Goal: Information Seeking & Learning: Check status

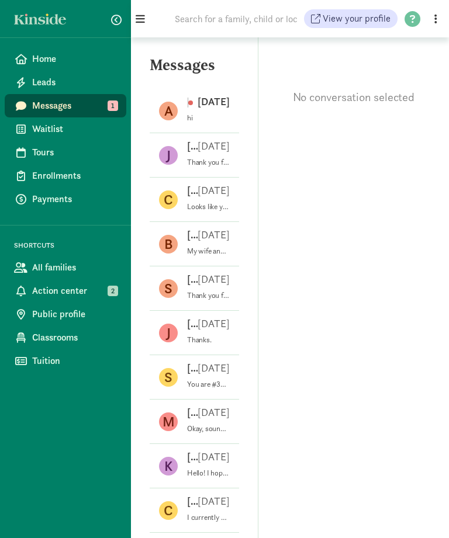
click at [207, 106] on p "[DATE]" at bounding box center [209, 102] width 42 height 14
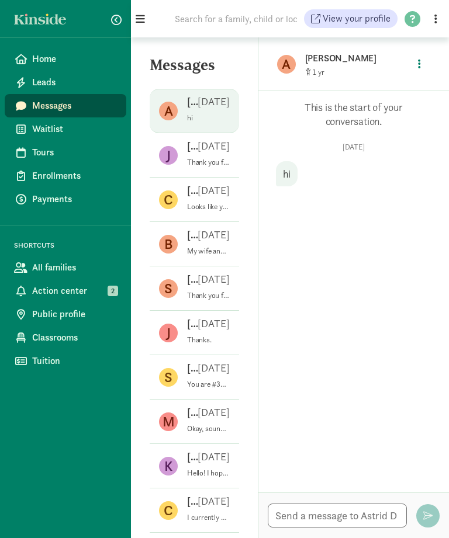
click at [217, 151] on p "[DATE]" at bounding box center [214, 146] width 32 height 14
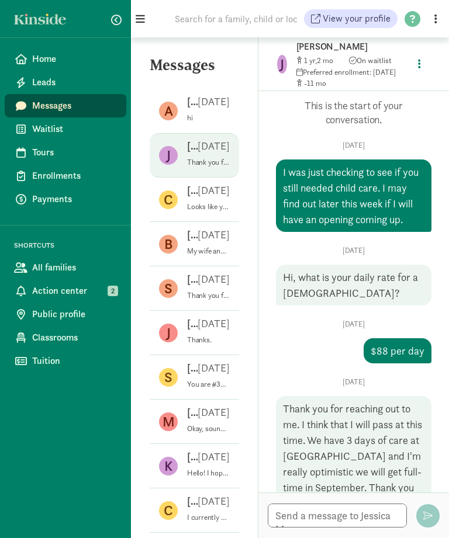
click at [47, 292] on span "Action center" at bounding box center [74, 291] width 85 height 14
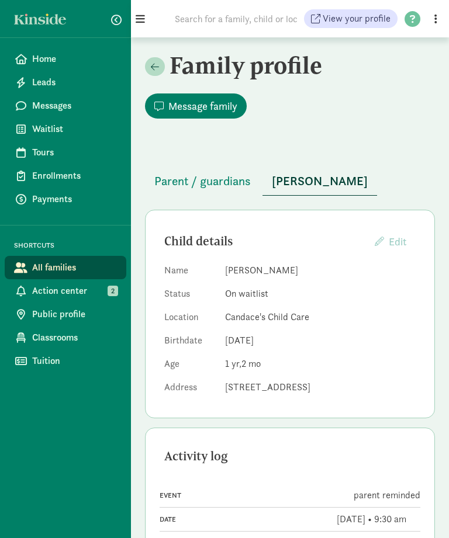
click at [47, 295] on span "Action center" at bounding box center [74, 291] width 85 height 14
click at [44, 133] on span "Waitlist" at bounding box center [74, 129] width 85 height 14
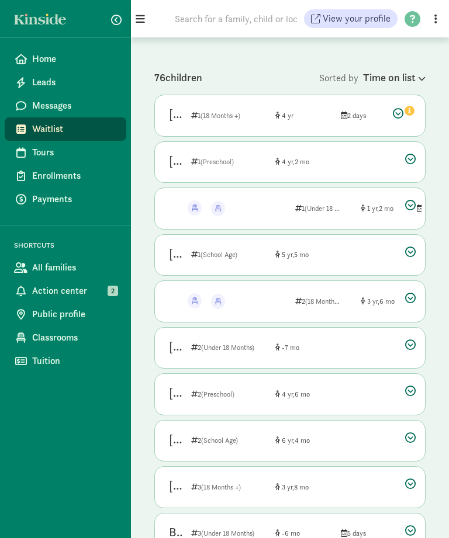
scroll to position [95, 0]
click at [412, 109] on icon "info" at bounding box center [410, 111] width 10 height 10
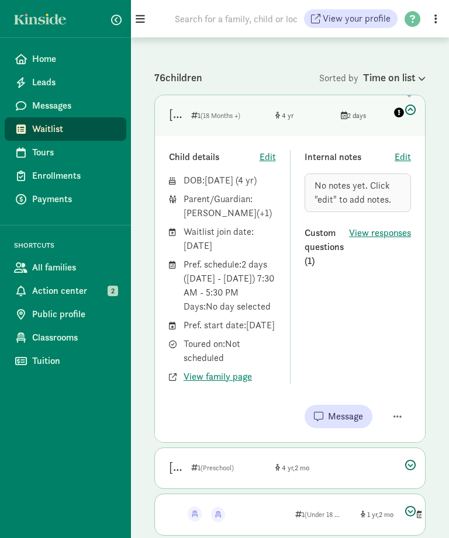
click at [413, 108] on icon at bounding box center [404, 112] width 23 height 14
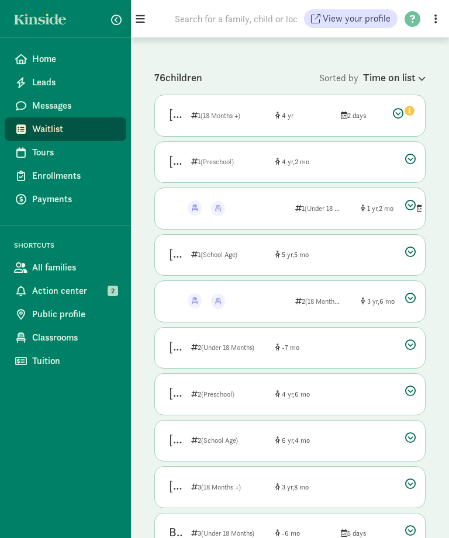
click at [423, 201] on div "Kellen Miller Spot offered! Spot offered! 1 (Under 18 Months) 1 2 Multiple" at bounding box center [290, 208] width 270 height 41
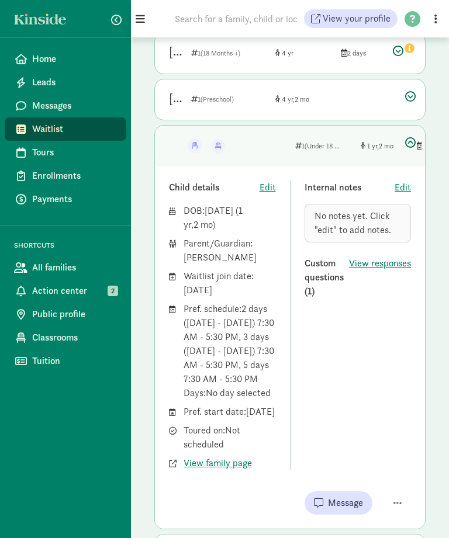
scroll to position [157, 0]
click at [58, 464] on div "Home Leads Messages Waitlist Tours Enrollments Payments SHORTCUTS All families …" at bounding box center [65, 269] width 131 height 538
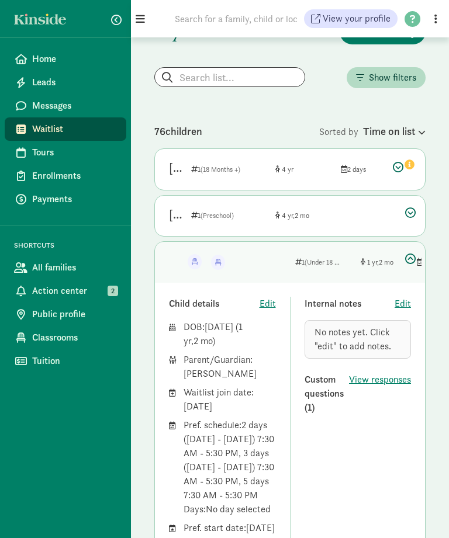
scroll to position [0, 0]
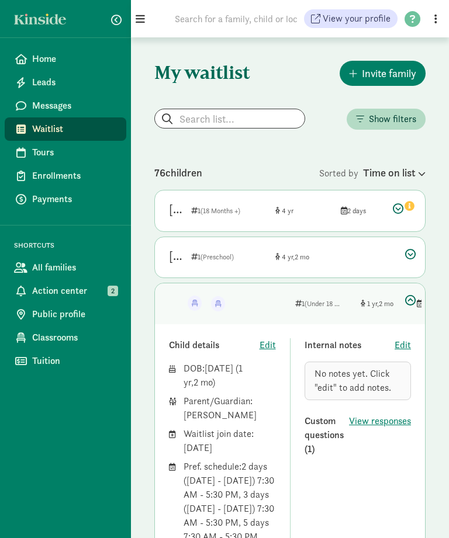
click at [47, 105] on span "Messages" at bounding box center [74, 106] width 85 height 14
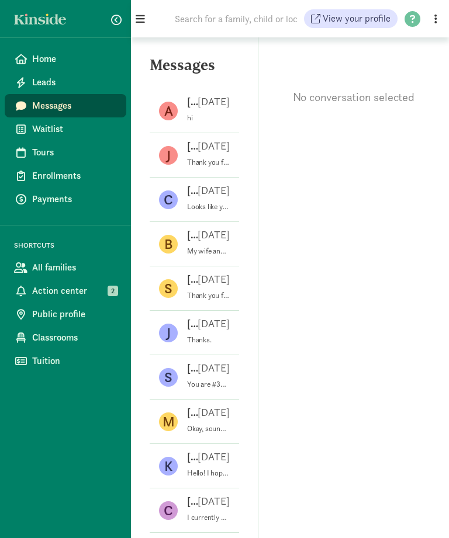
click at [212, 146] on p "[DATE]" at bounding box center [214, 146] width 32 height 14
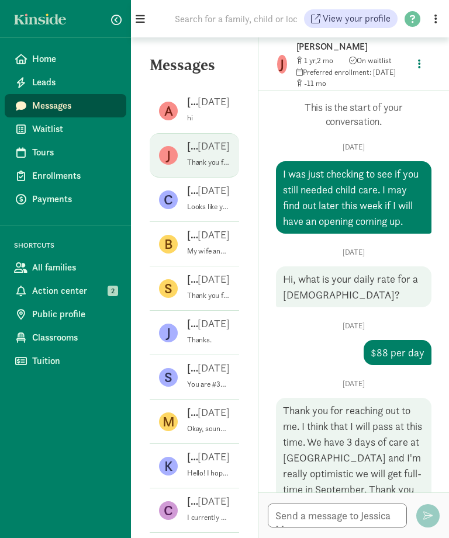
click at [58, 292] on span "Action center" at bounding box center [74, 291] width 85 height 14
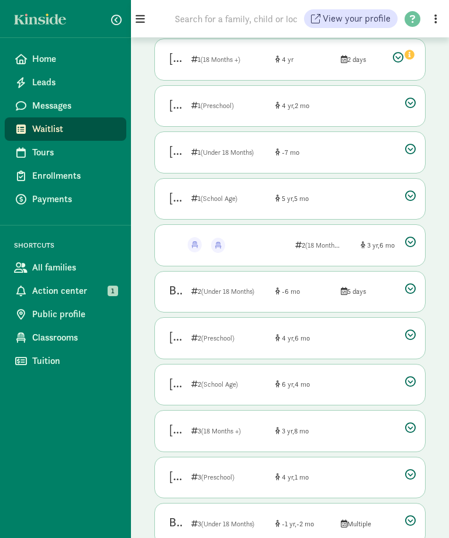
scroll to position [151, 0]
click at [245, 292] on span "(Under 18 Months)" at bounding box center [227, 292] width 53 height 9
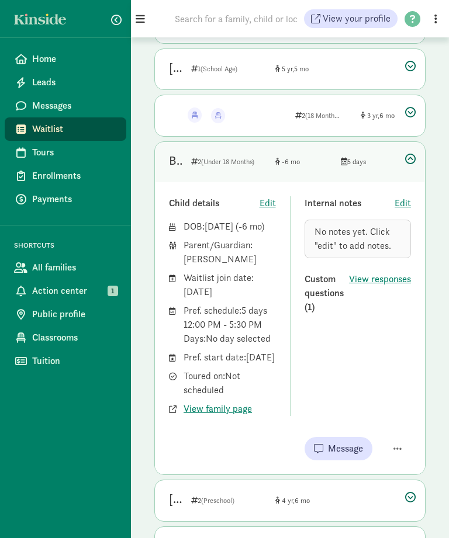
scroll to position [282, 0]
click at [409, 158] on icon at bounding box center [410, 158] width 11 height 11
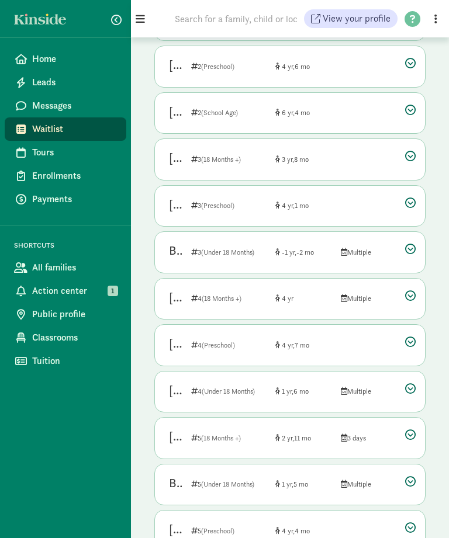
scroll to position [423, 0]
click at [263, 387] on div "Emma Lanigan 4 (Under 18 Months) 1 6 Multiple" at bounding box center [290, 392] width 270 height 41
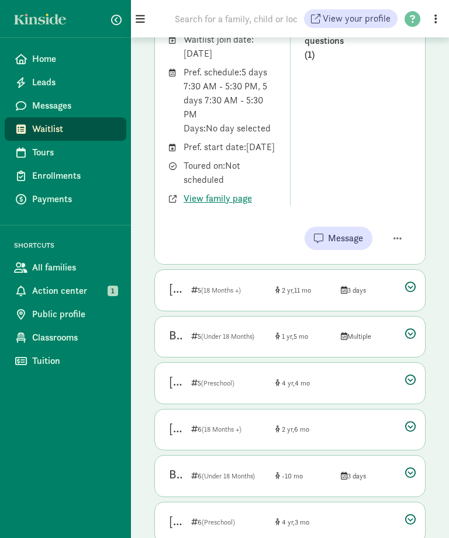
scroll to position [928, 0]
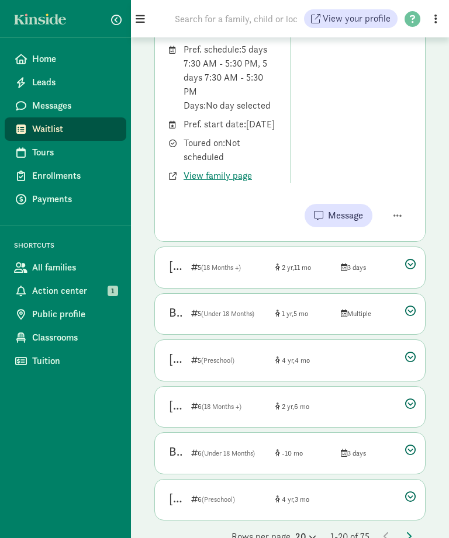
click at [54, 293] on span "Action center" at bounding box center [74, 291] width 85 height 14
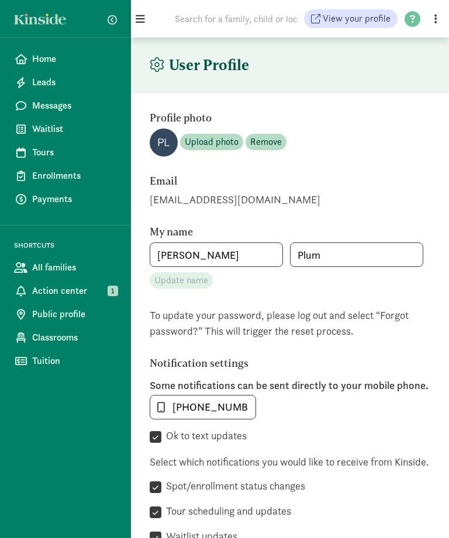
click at [51, 336] on span "Classrooms" at bounding box center [74, 338] width 85 height 14
